Goal: Task Accomplishment & Management: Manage account settings

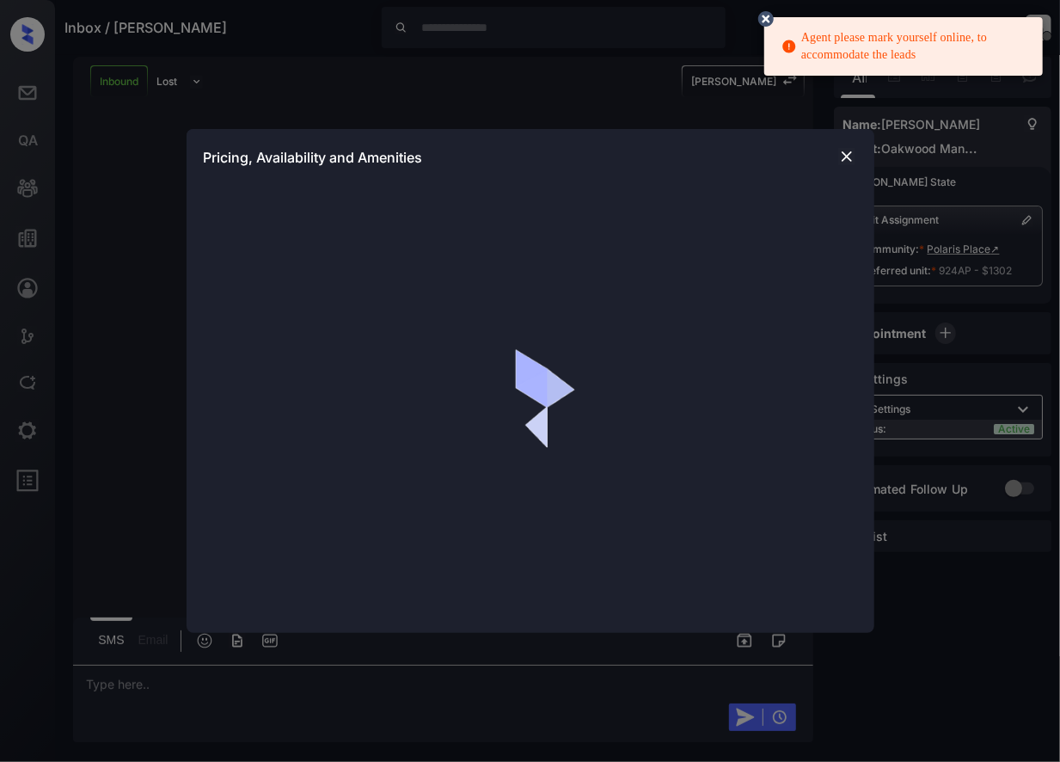
scroll to position [1007, 0]
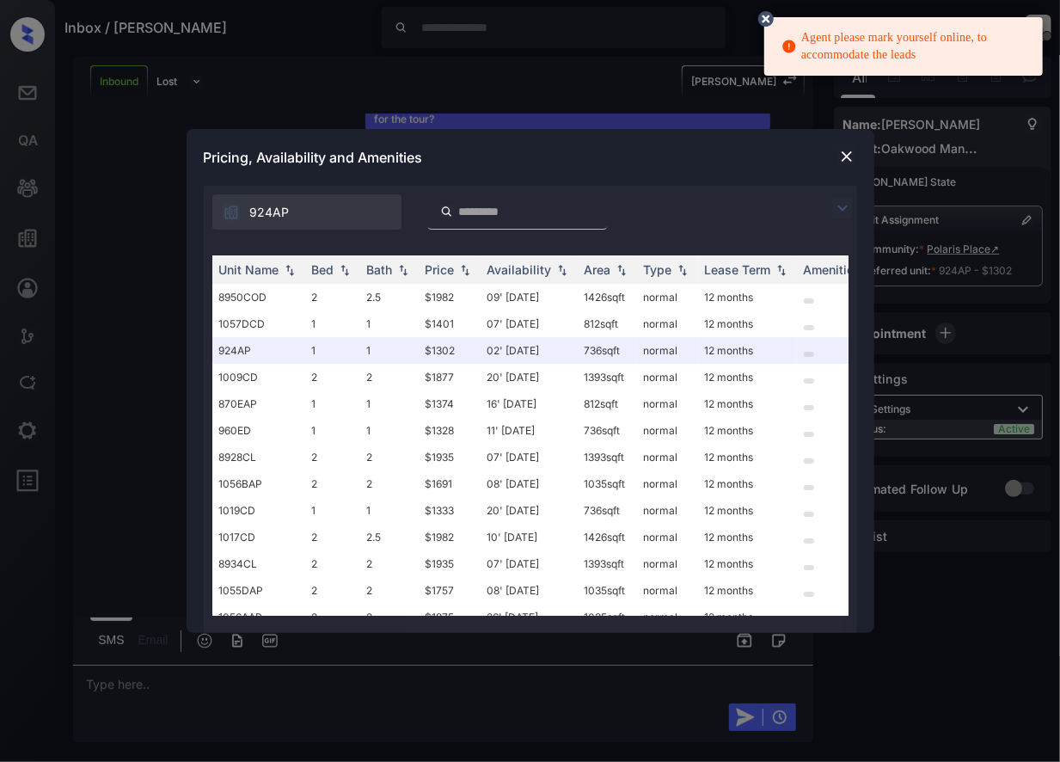
click at [848, 160] on img at bounding box center [846, 156] width 17 height 17
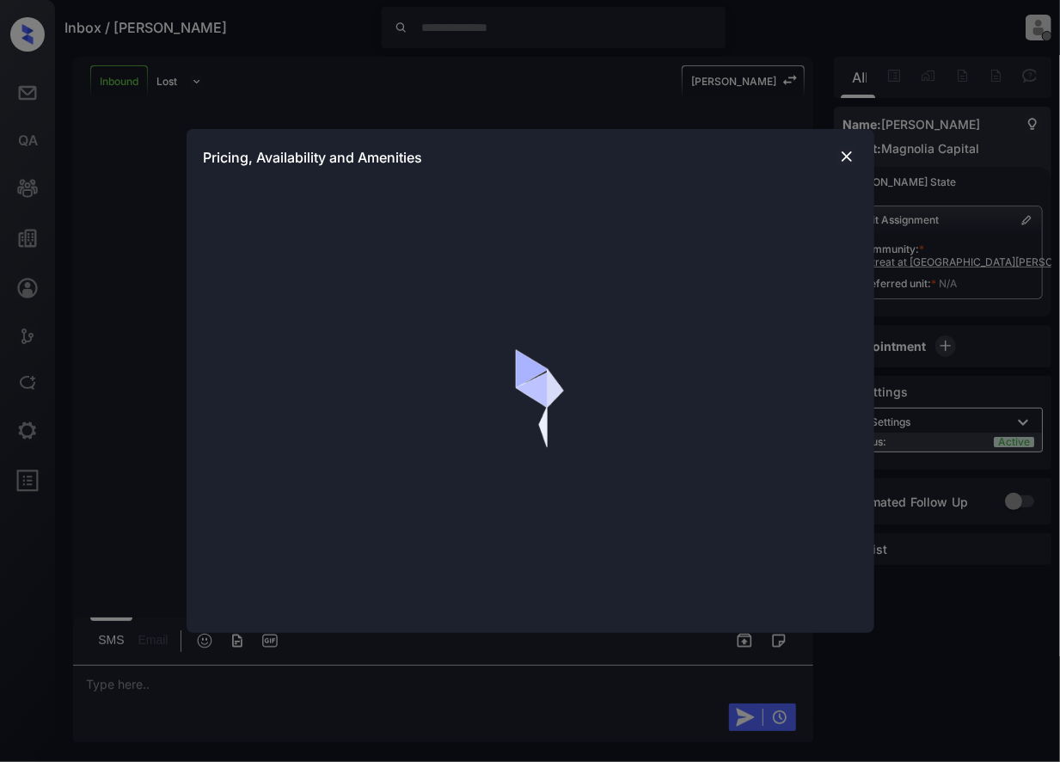
scroll to position [546, 0]
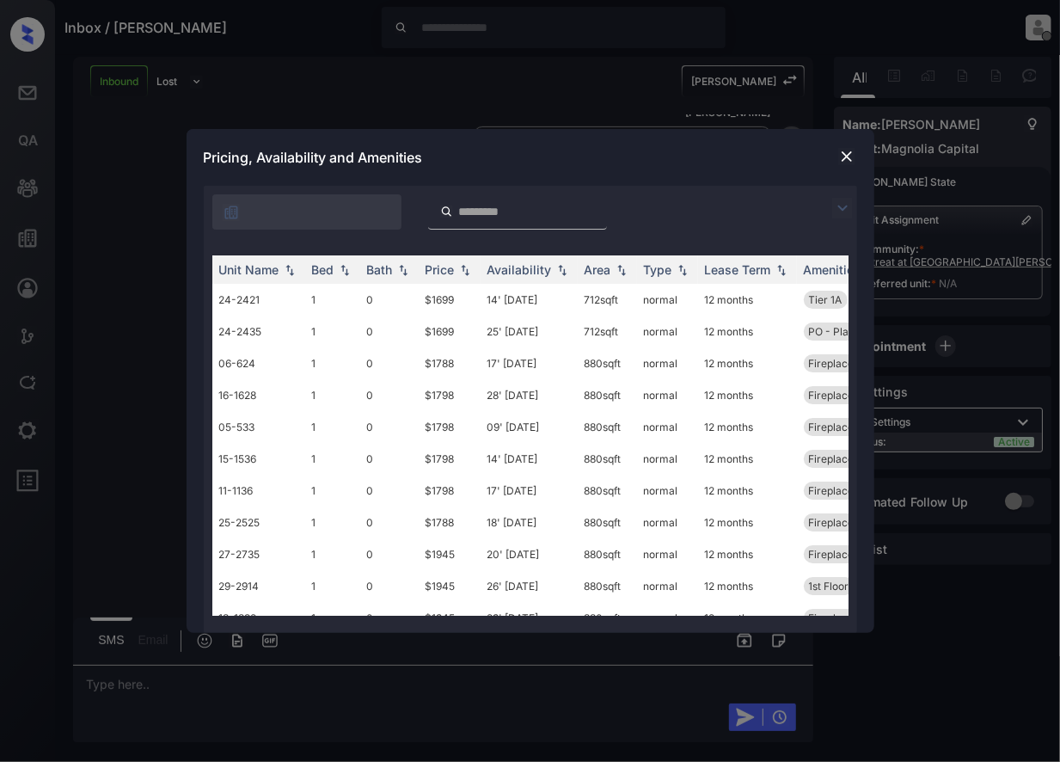
click at [847, 160] on img at bounding box center [846, 156] width 17 height 17
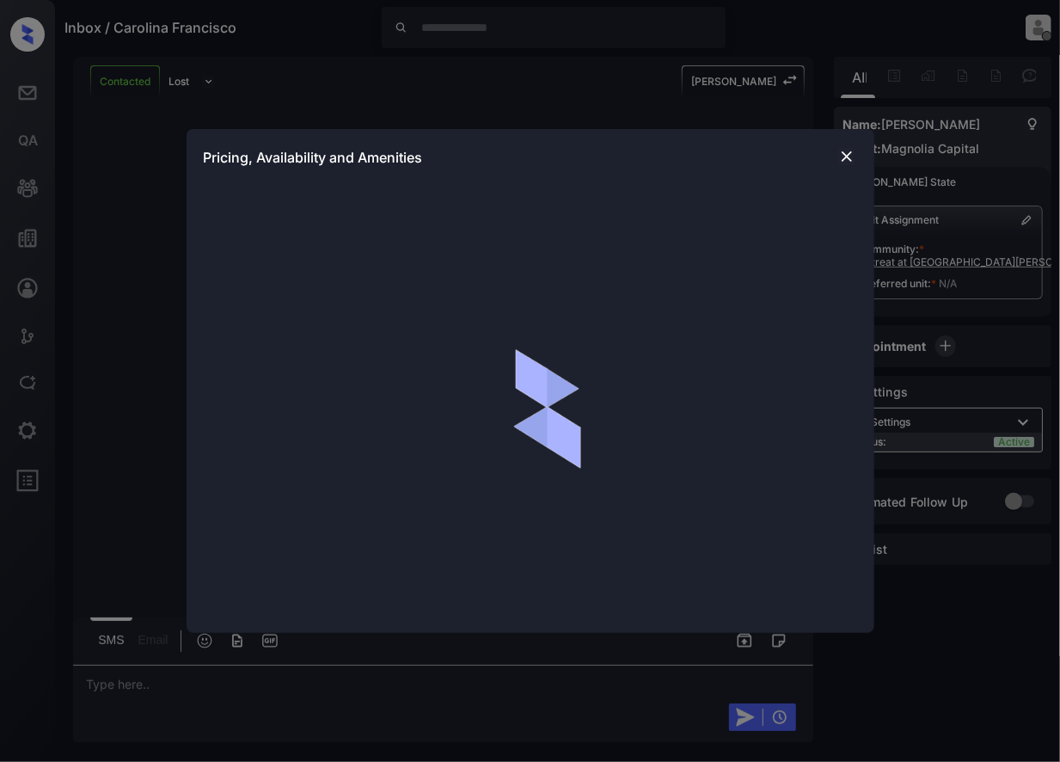
scroll to position [1872, 0]
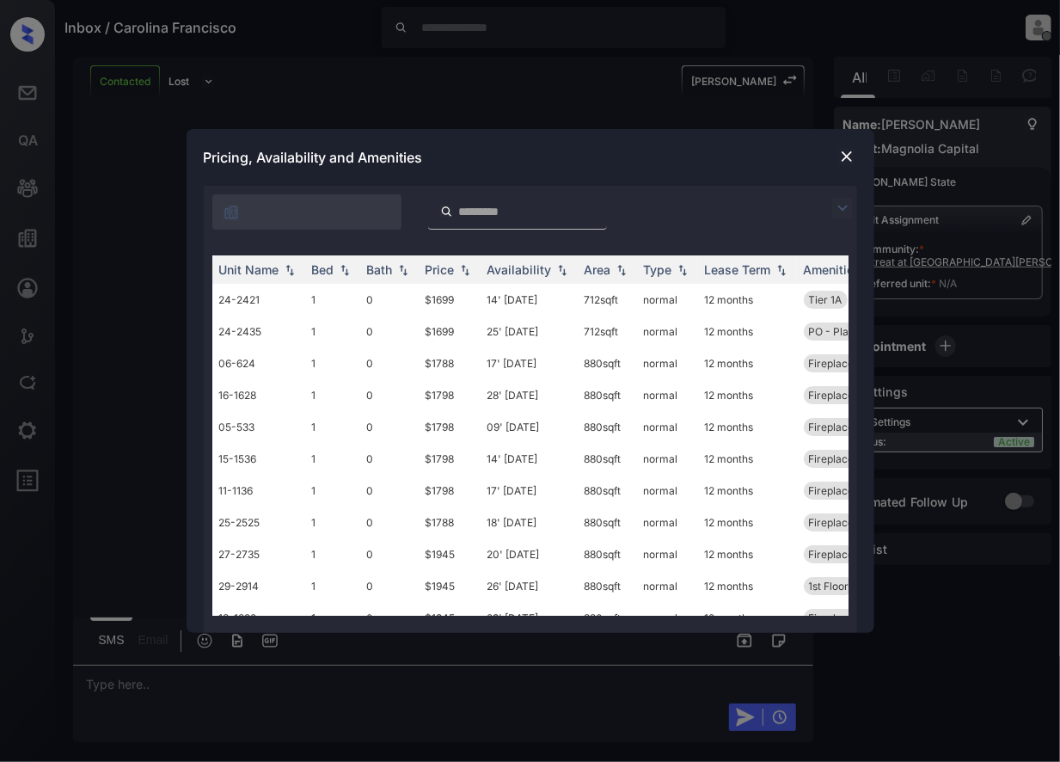
click at [848, 163] on img at bounding box center [846, 156] width 17 height 17
